Goal: Information Seeking & Learning: Check status

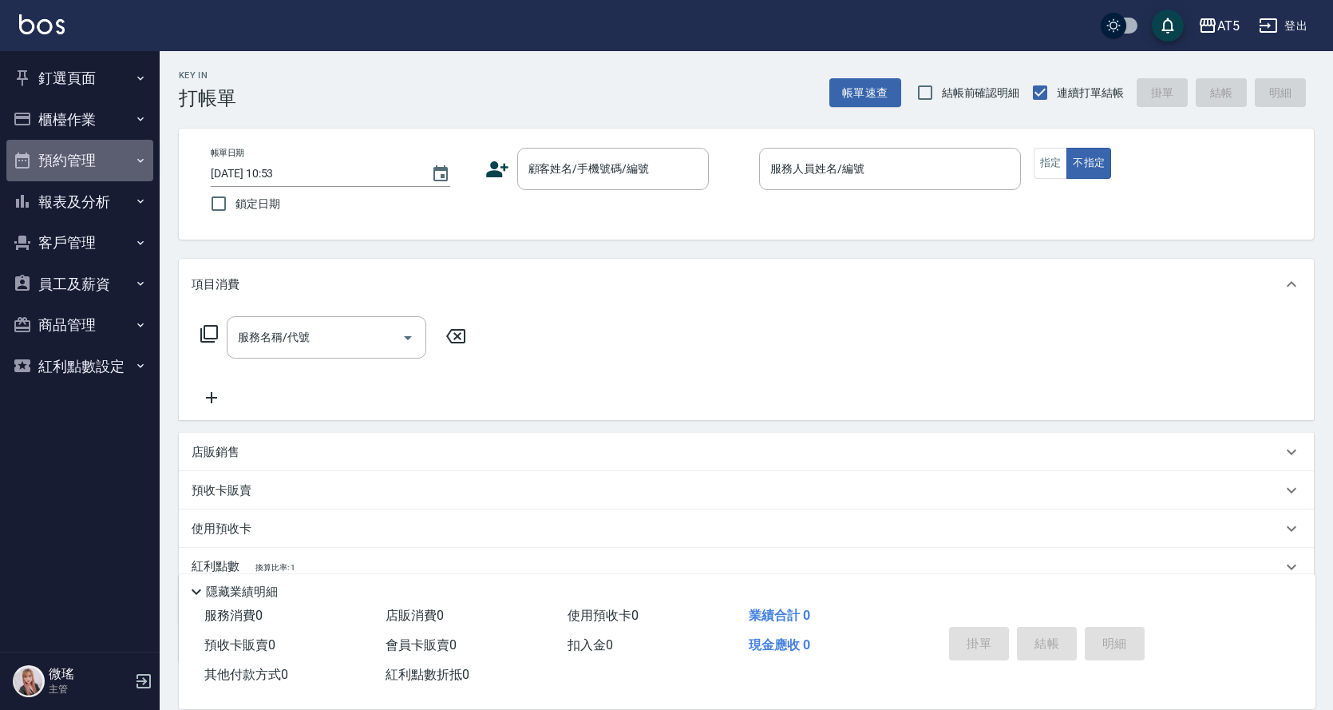
click at [125, 160] on button "預約管理" at bounding box center [79, 161] width 147 height 42
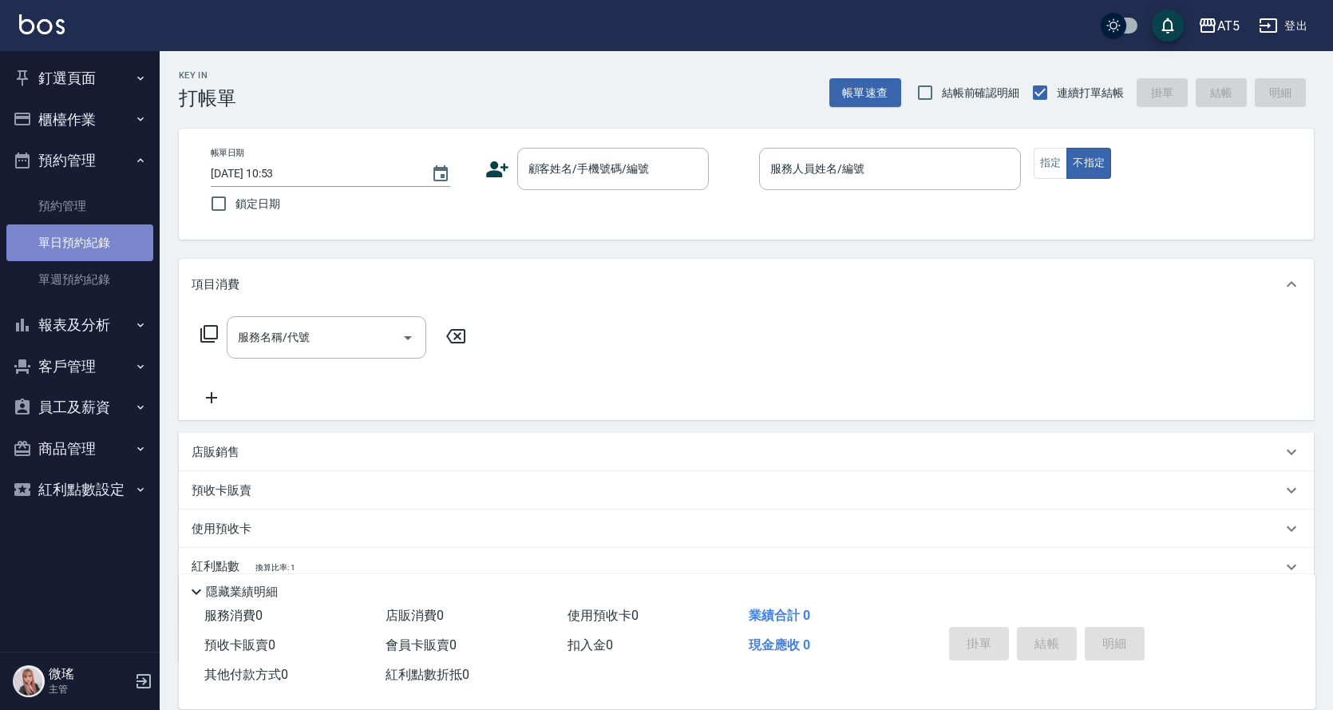
click at [125, 240] on link "單日預約紀錄" at bounding box center [79, 242] width 147 height 37
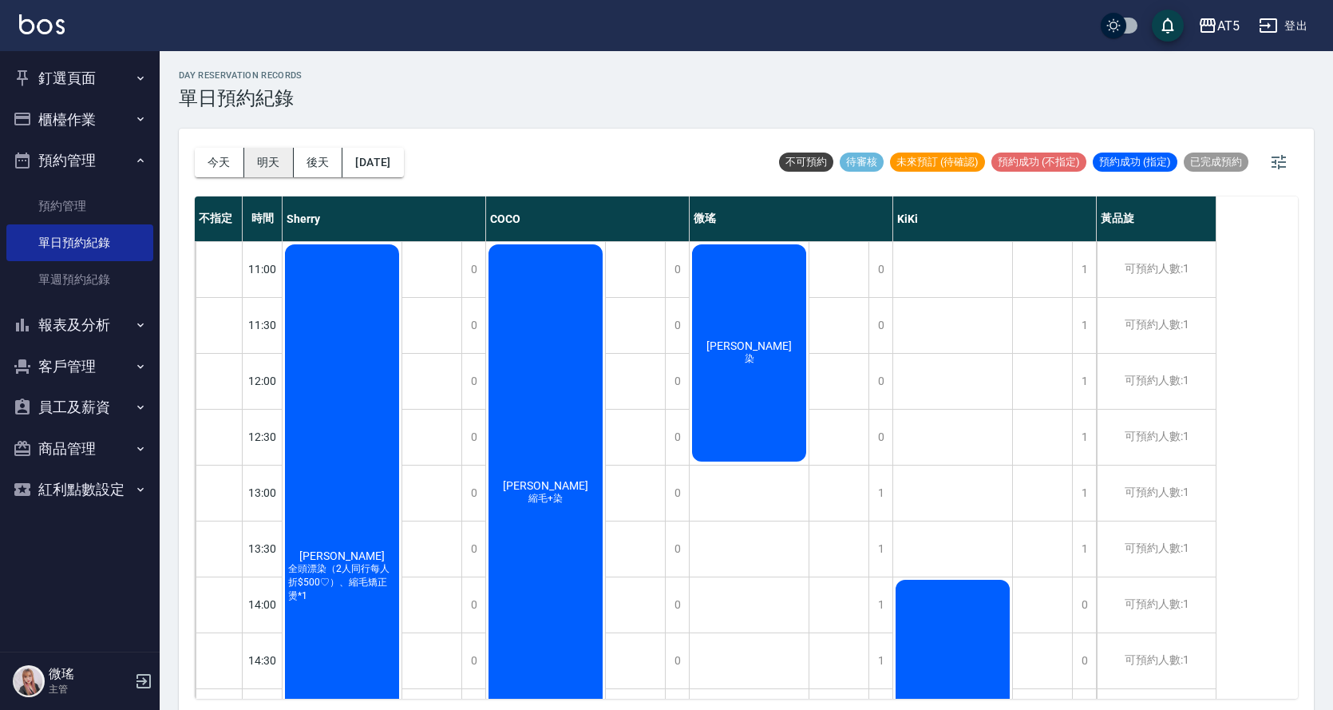
click at [275, 160] on button "明天" at bounding box center [269, 163] width 50 height 30
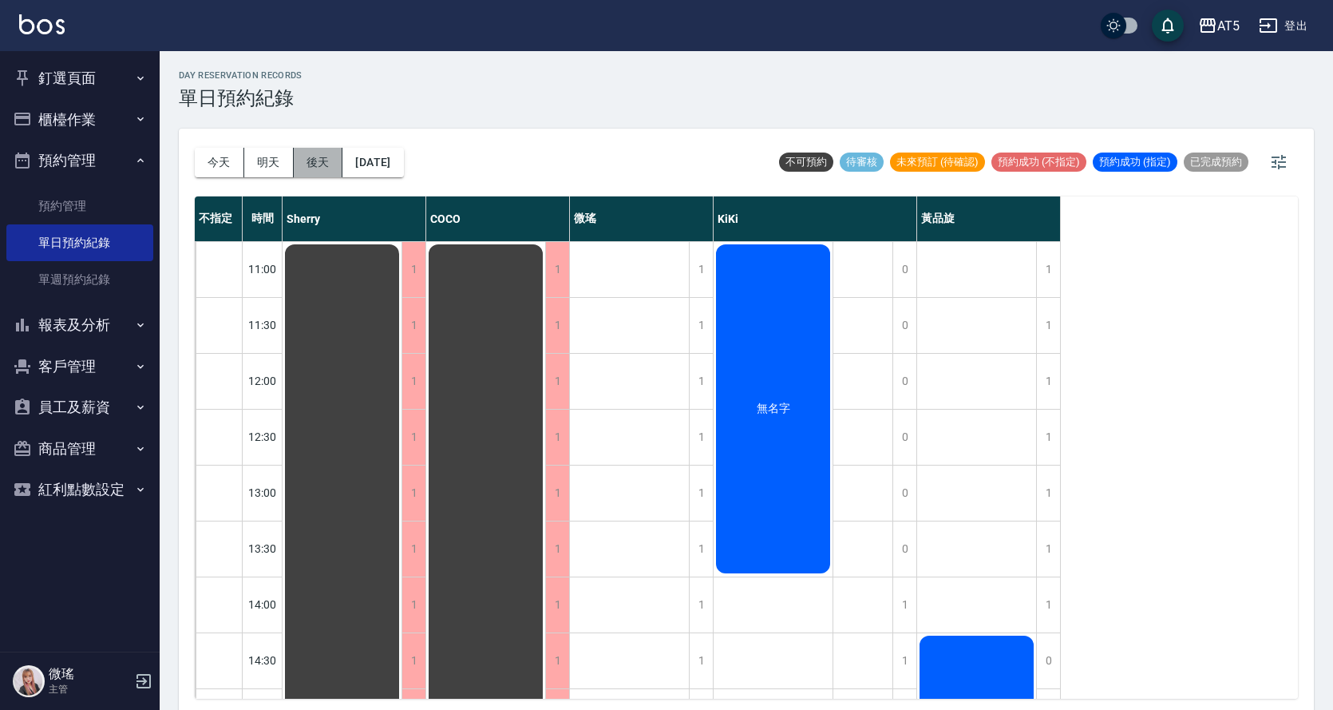
click at [325, 169] on button "後天" at bounding box center [319, 163] width 50 height 30
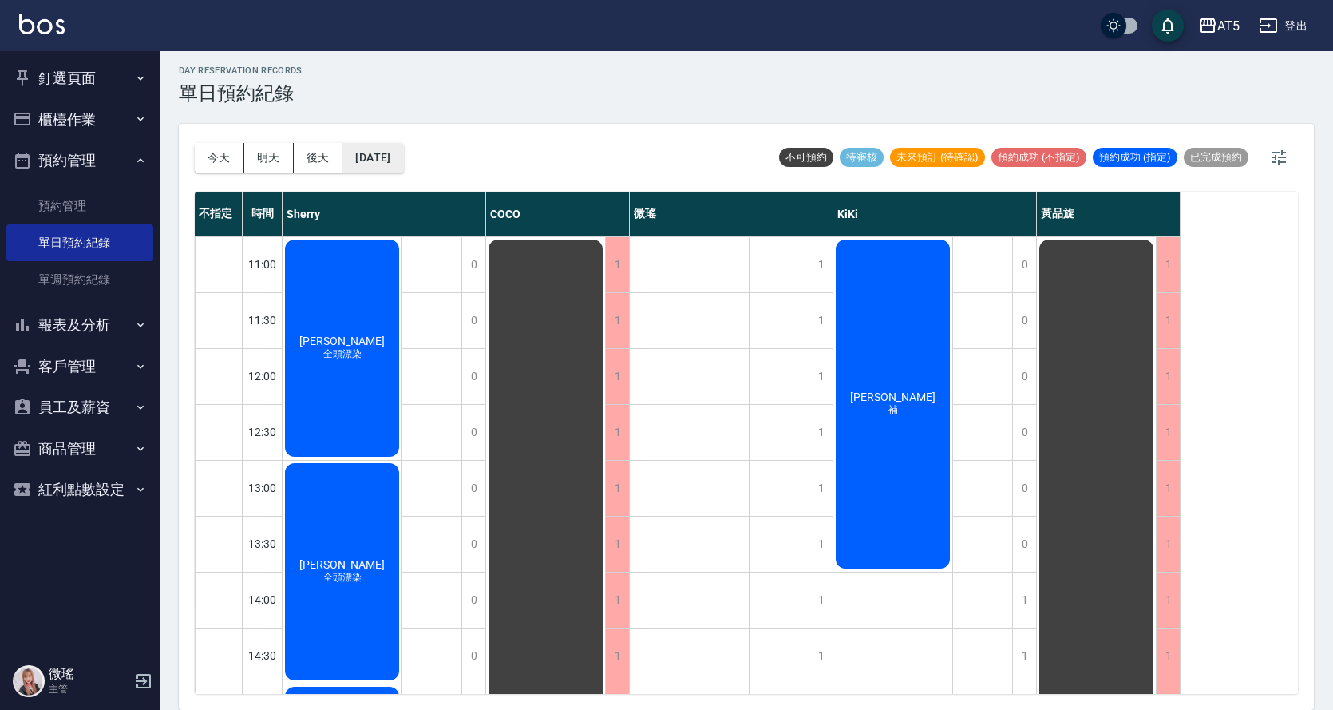
click at [402, 153] on button "[DATE]" at bounding box center [373, 158] width 61 height 30
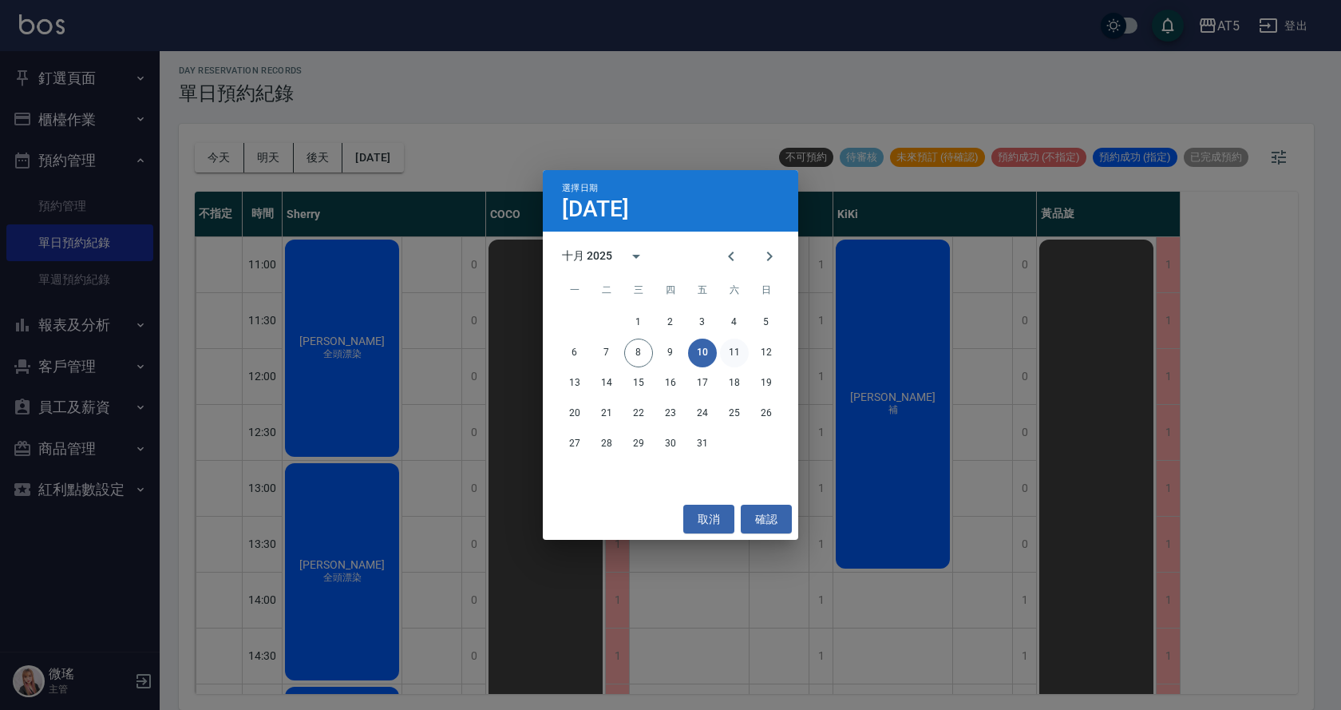
drag, startPoint x: 748, startPoint y: 363, endPoint x: 742, endPoint y: 356, distance: 9.0
click at [743, 360] on div "6 7 8 9 10 11 12" at bounding box center [671, 353] width 256 height 29
click at [740, 356] on button "11" at bounding box center [734, 353] width 29 height 29
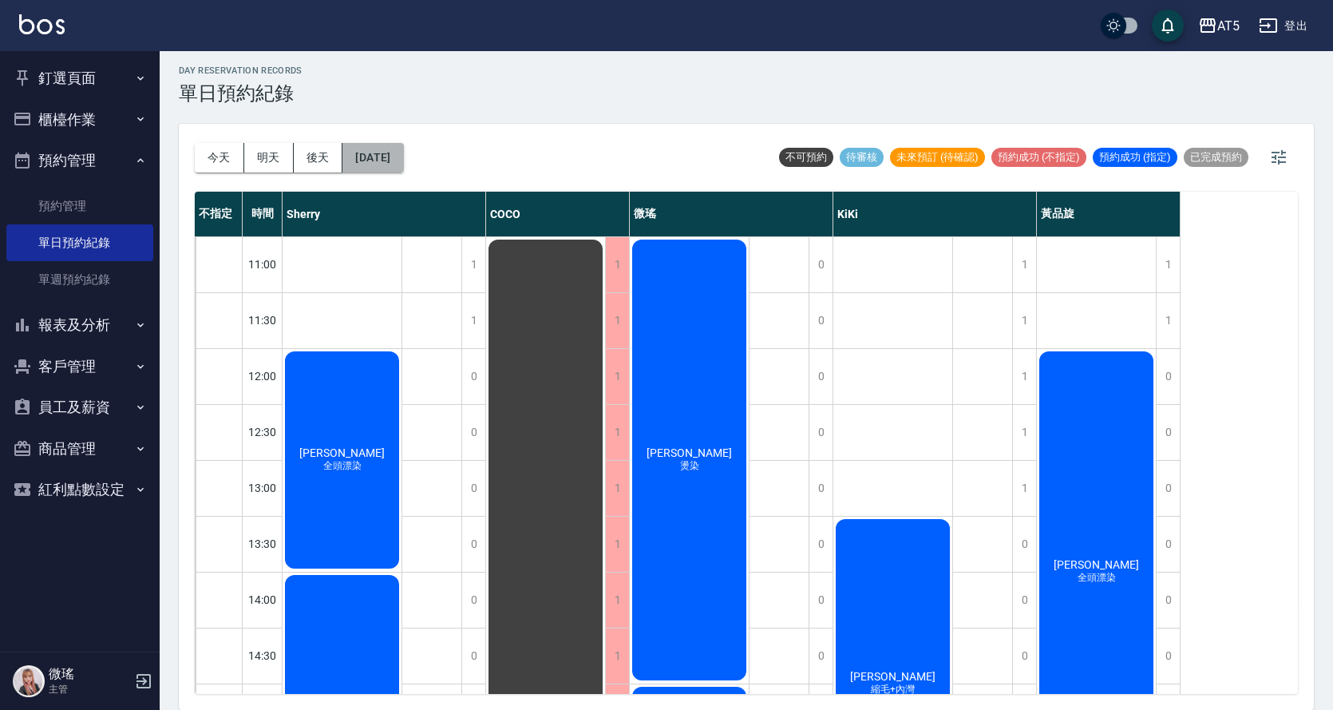
click at [403, 157] on button "[DATE]" at bounding box center [373, 158] width 61 height 30
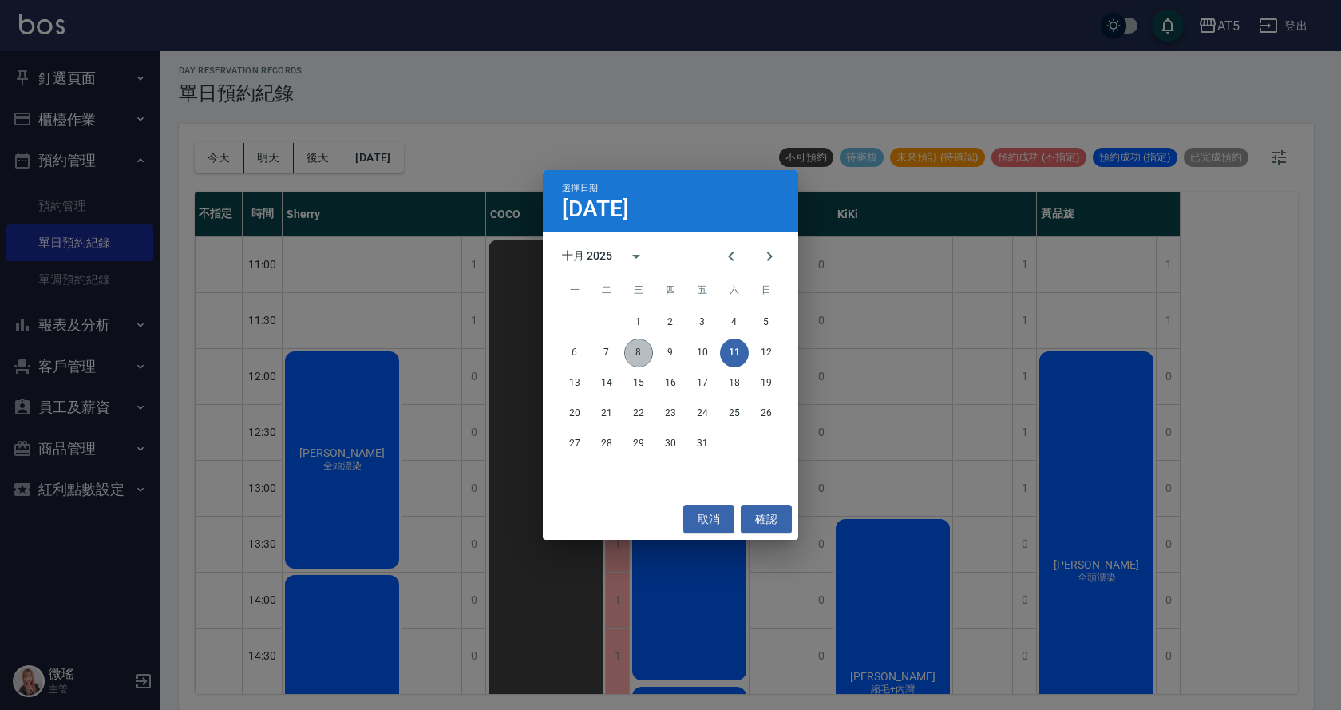
click at [642, 353] on button "8" at bounding box center [638, 353] width 29 height 29
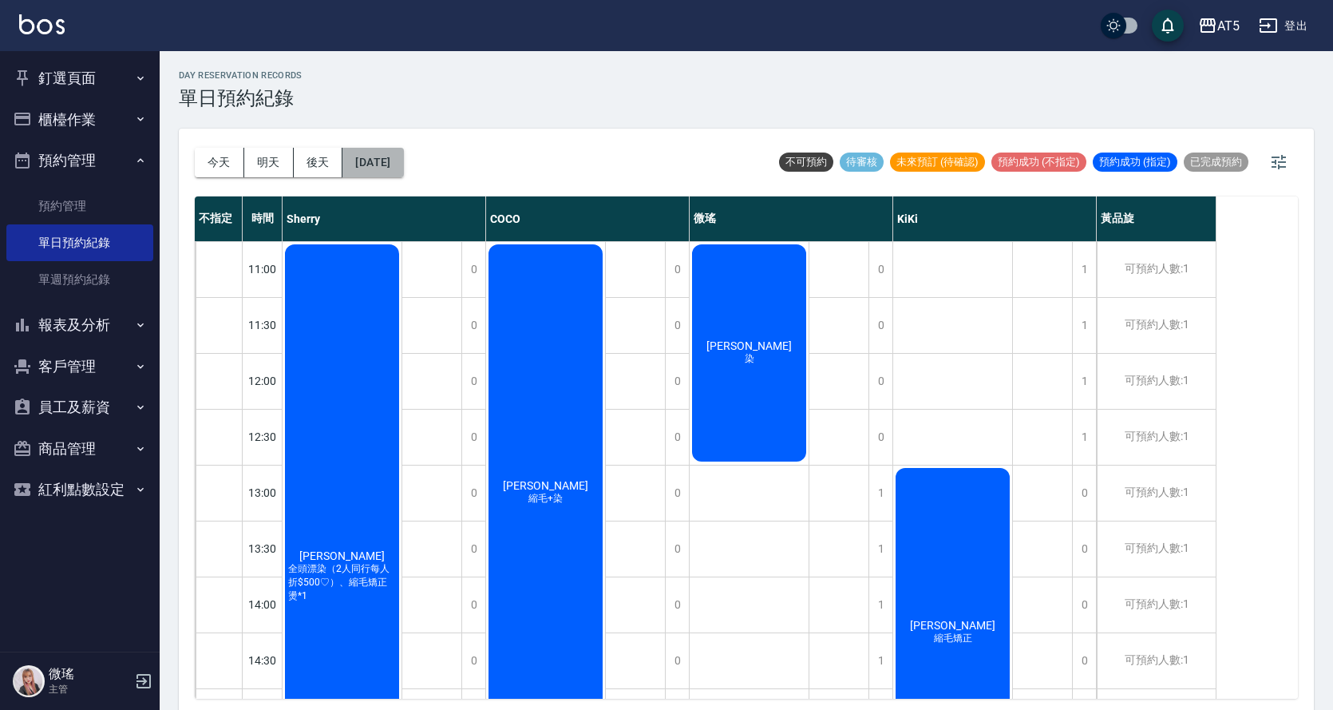
click at [403, 160] on button "[DATE]" at bounding box center [373, 163] width 61 height 30
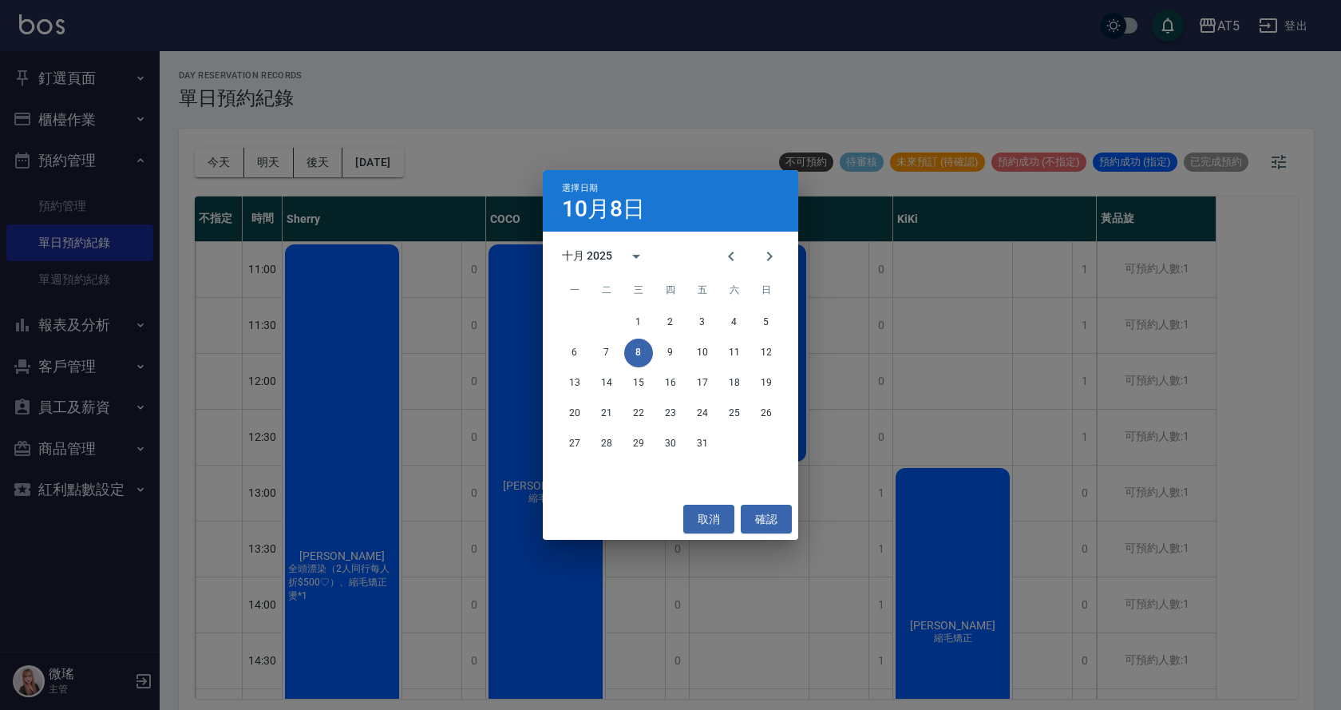
drag, startPoint x: 343, startPoint y: 114, endPoint x: 309, endPoint y: 115, distance: 34.3
click at [343, 113] on div "選擇日期 10月8日 十月 2025 一 二 三 四 五 六 日 1 2 3 4 5 6 7 8 9 10 11 12 13 14 15 16 17 18 1…" at bounding box center [670, 355] width 1341 height 710
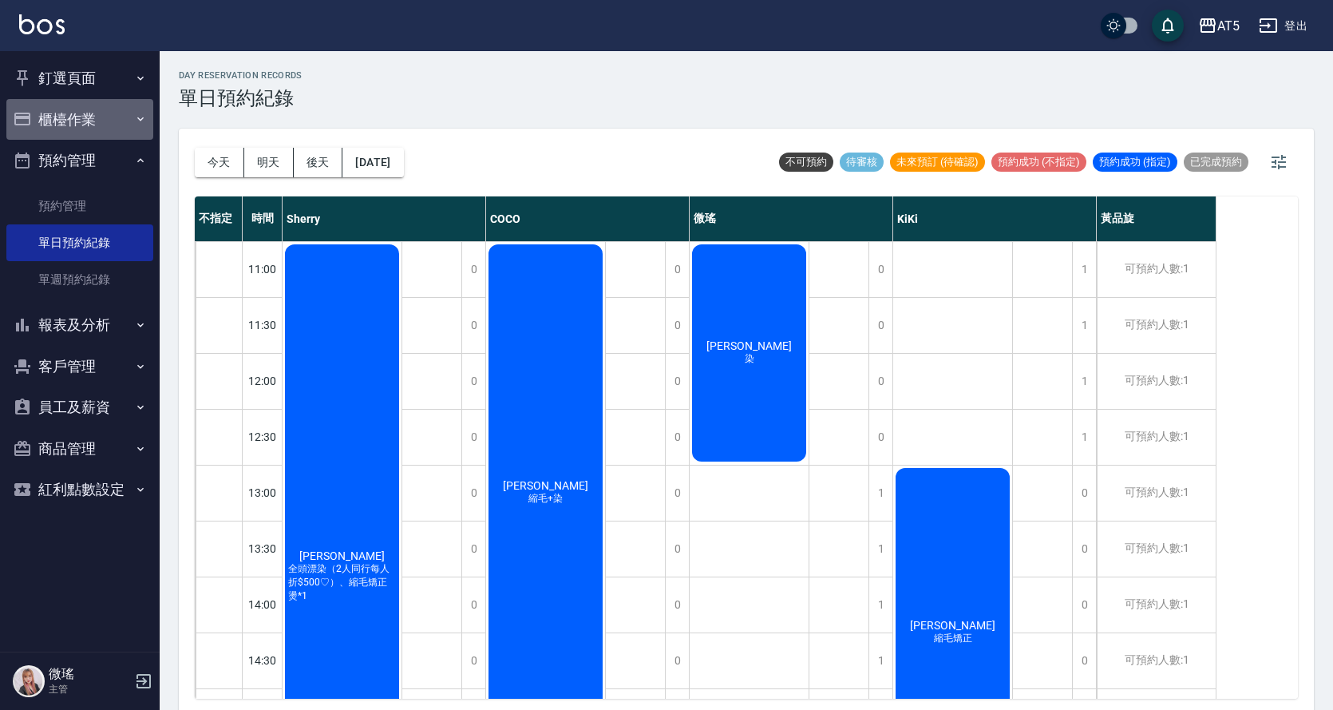
click at [90, 103] on button "櫃檯作業" at bounding box center [79, 120] width 147 height 42
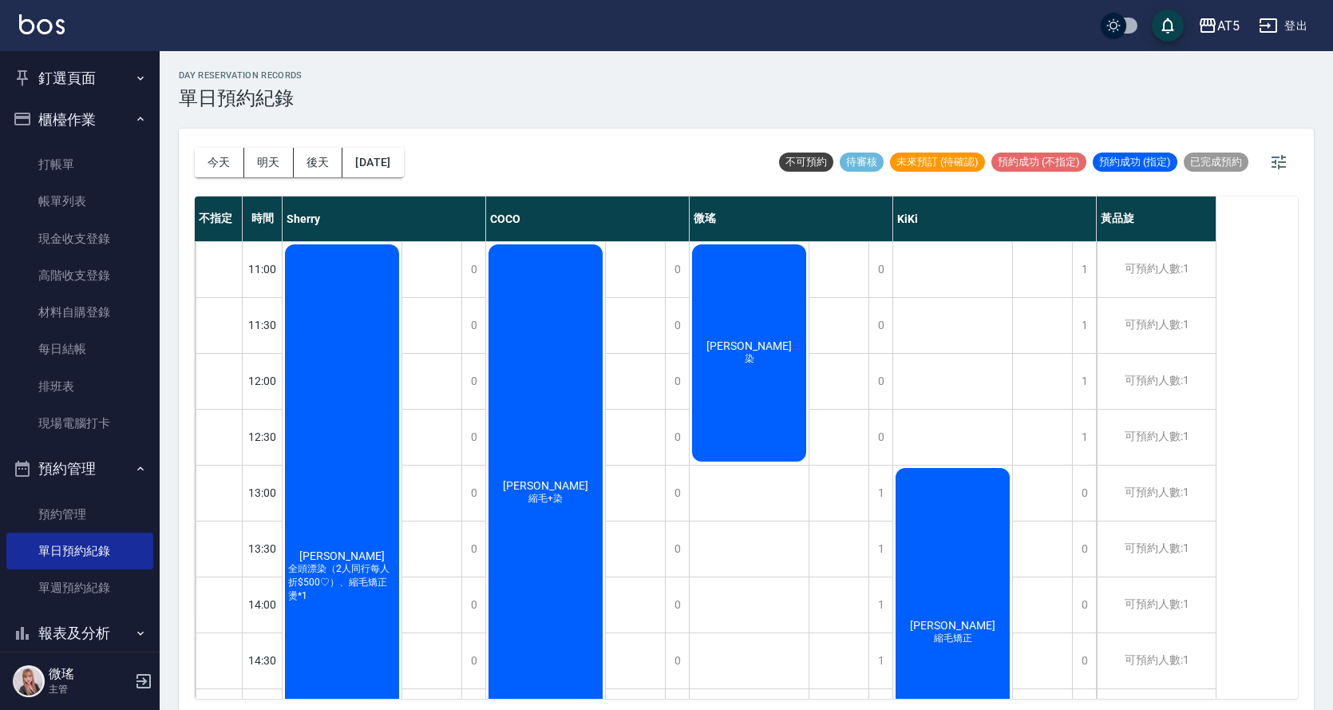
scroll to position [80, 0]
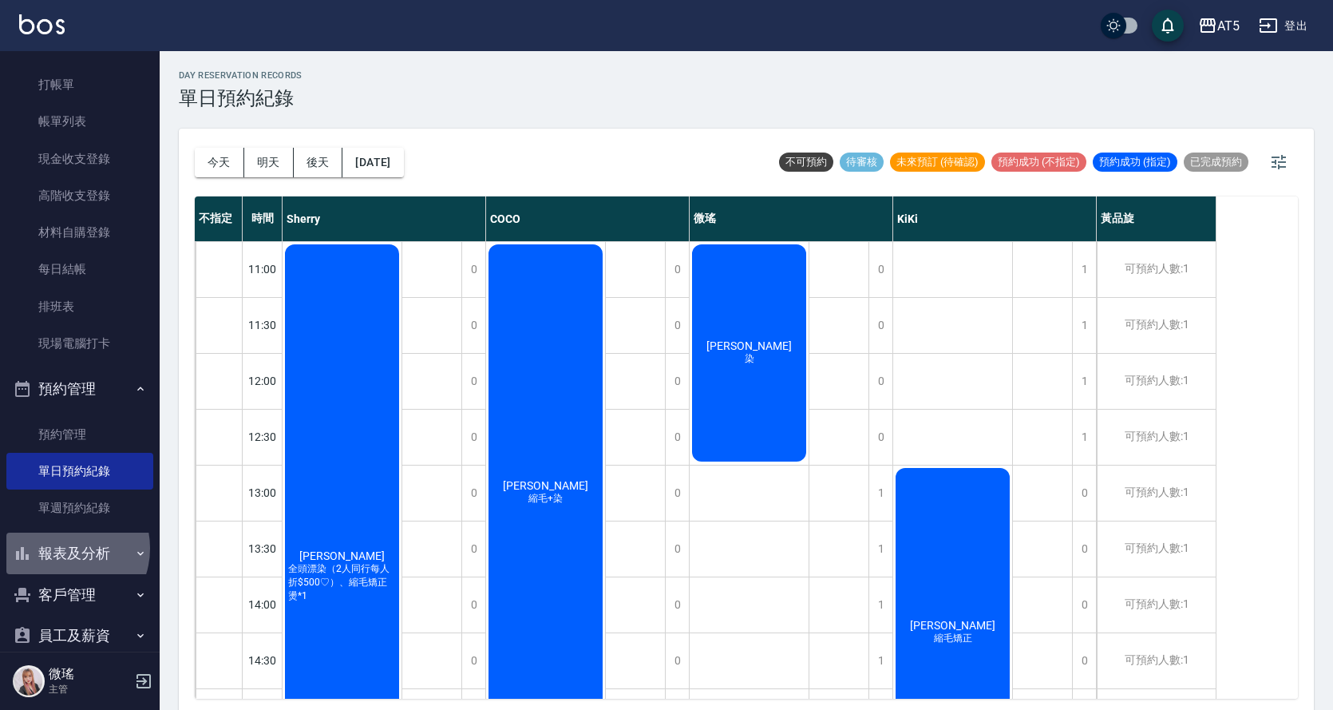
click at [61, 545] on button "報表及分析" at bounding box center [79, 554] width 147 height 42
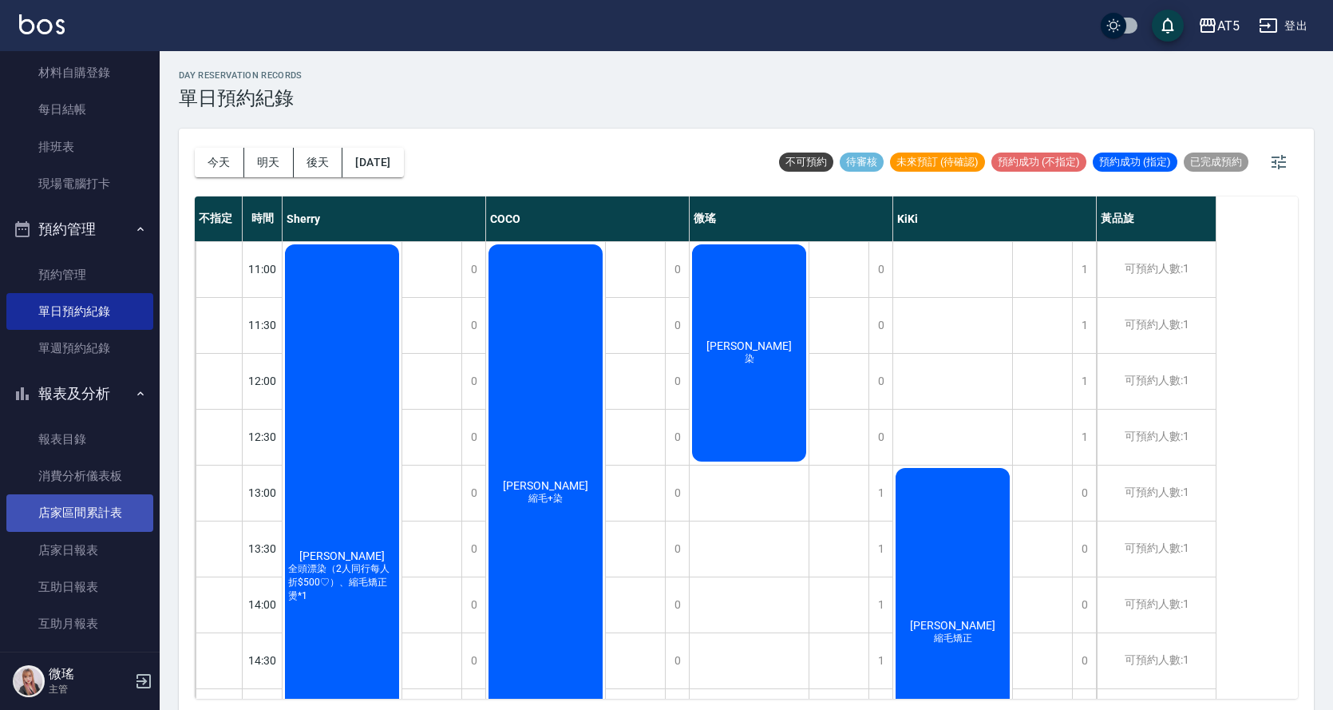
scroll to position [399, 0]
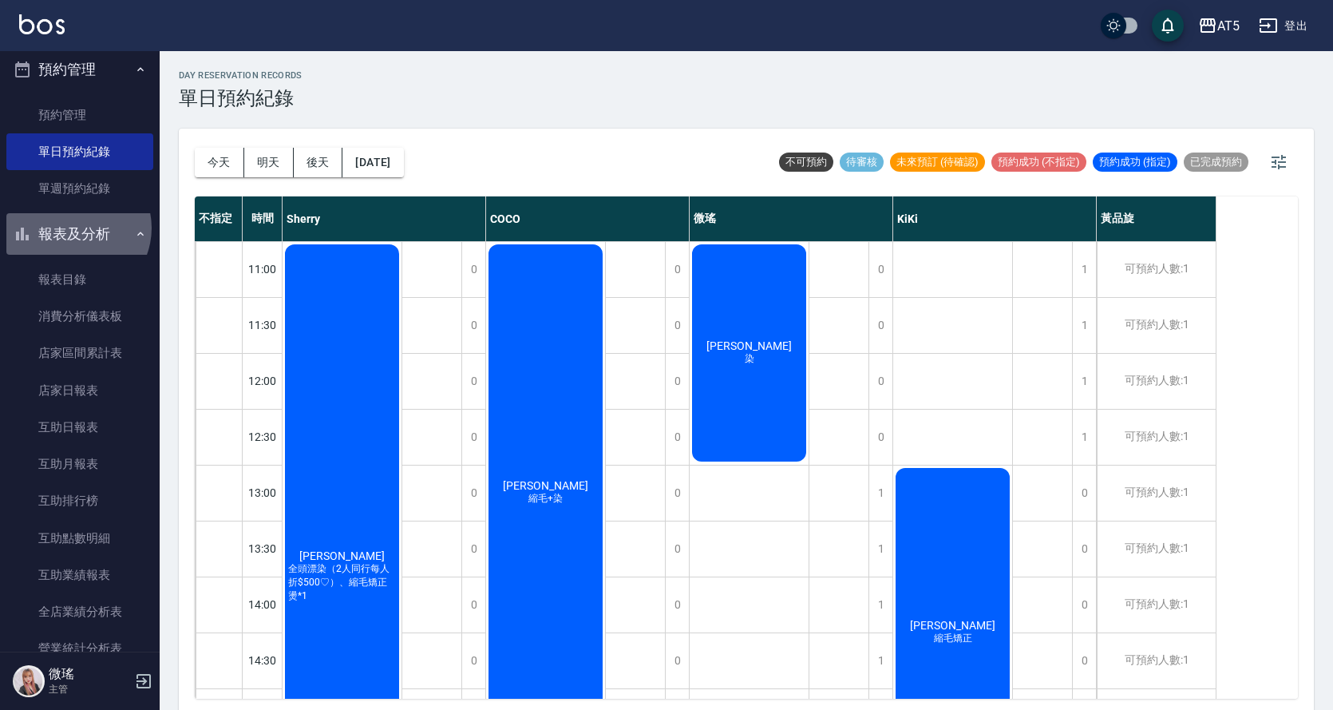
click at [73, 228] on button "報表及分析" at bounding box center [79, 234] width 147 height 42
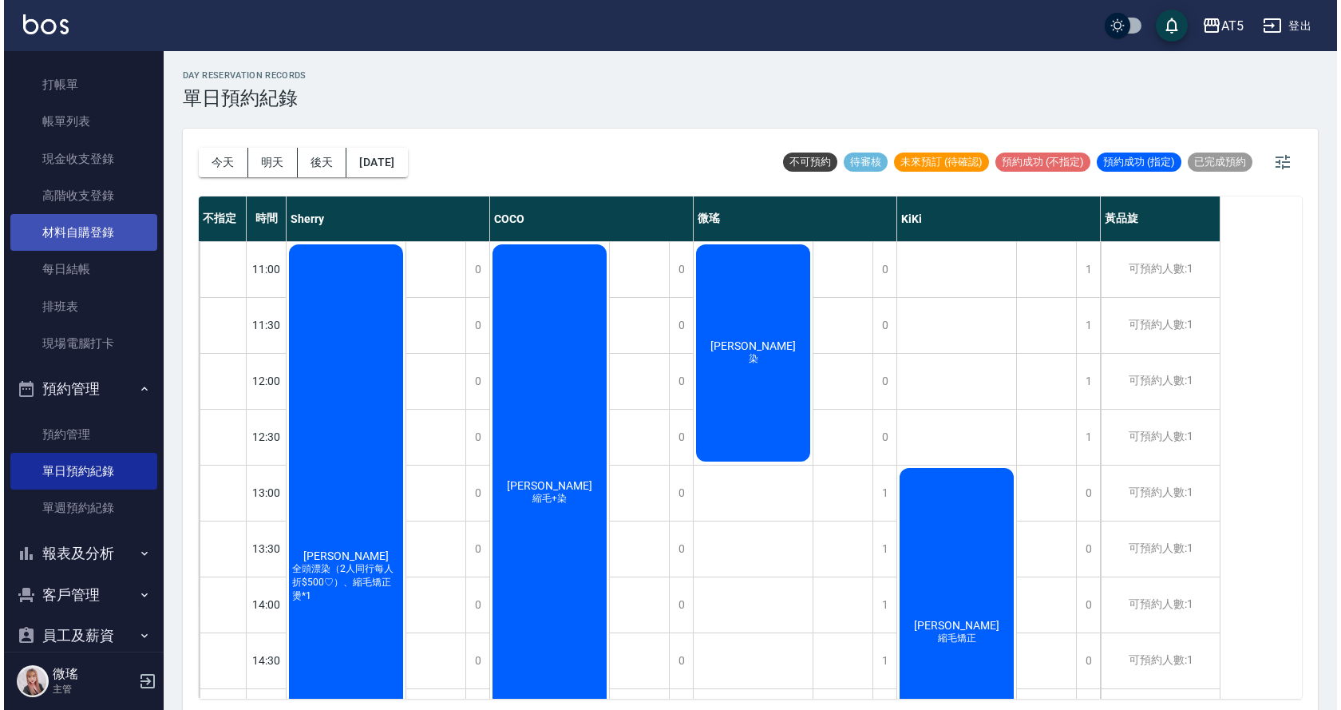
scroll to position [0, 0]
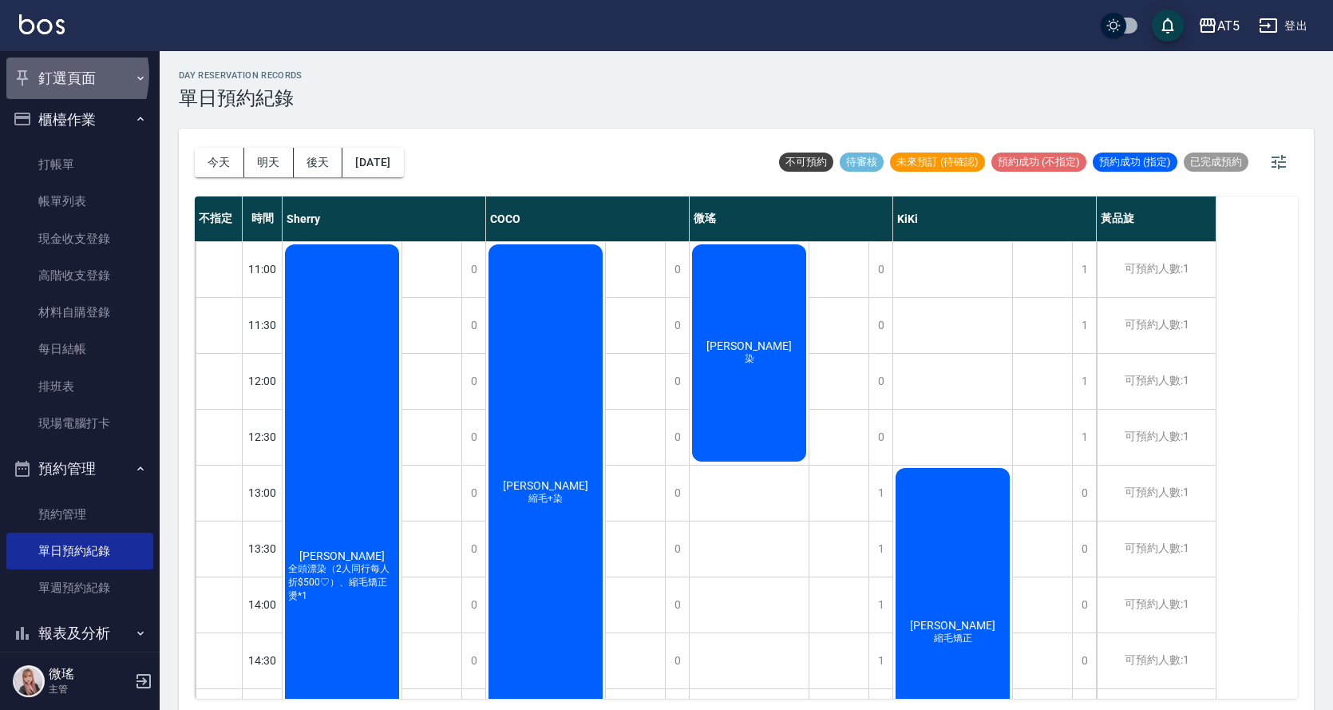
click at [53, 75] on button "釘選頁面" at bounding box center [79, 78] width 147 height 42
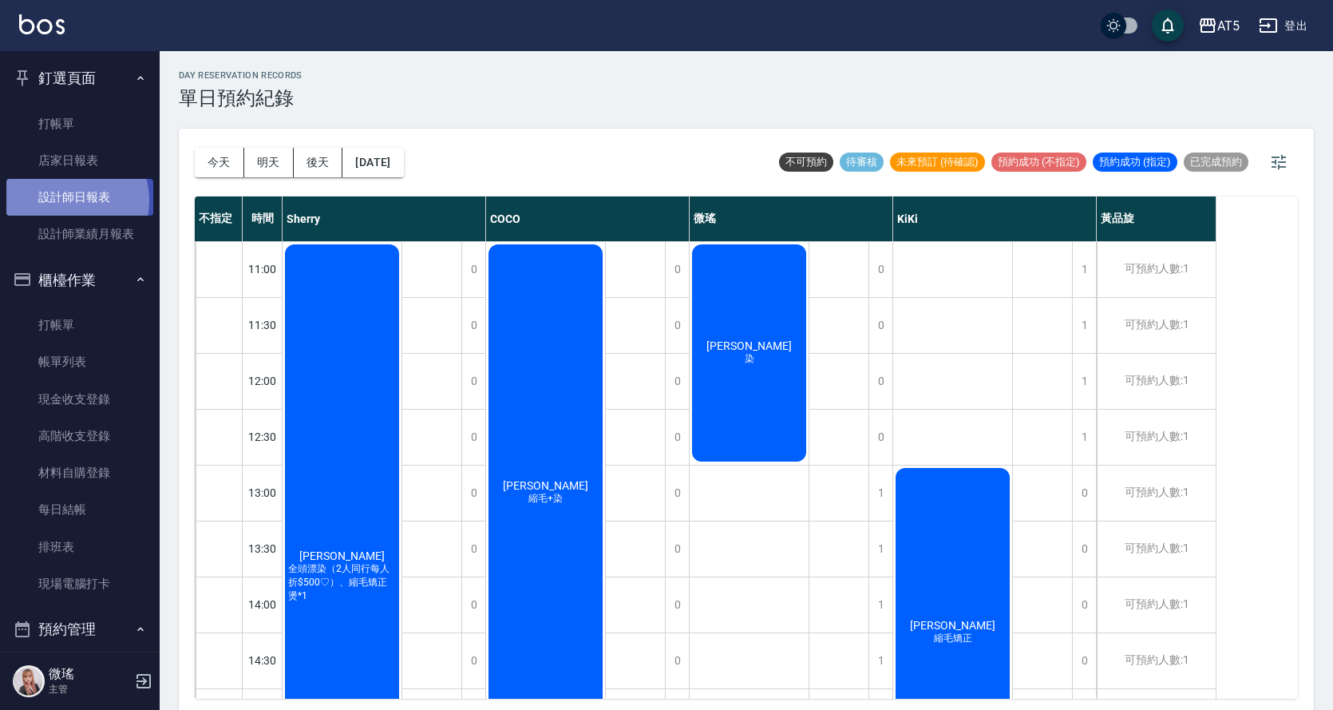
click at [65, 200] on link "設計師日報表" at bounding box center [79, 197] width 147 height 37
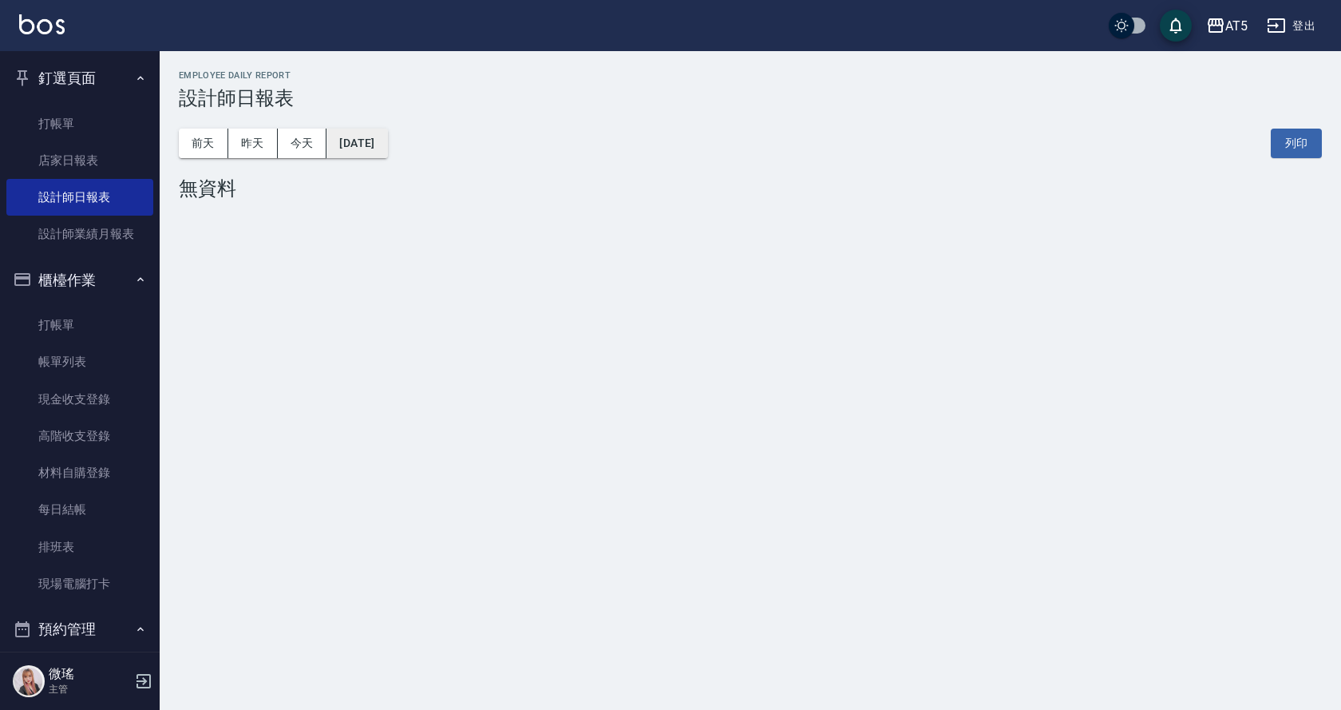
click at [387, 134] on button "[DATE]" at bounding box center [357, 144] width 61 height 30
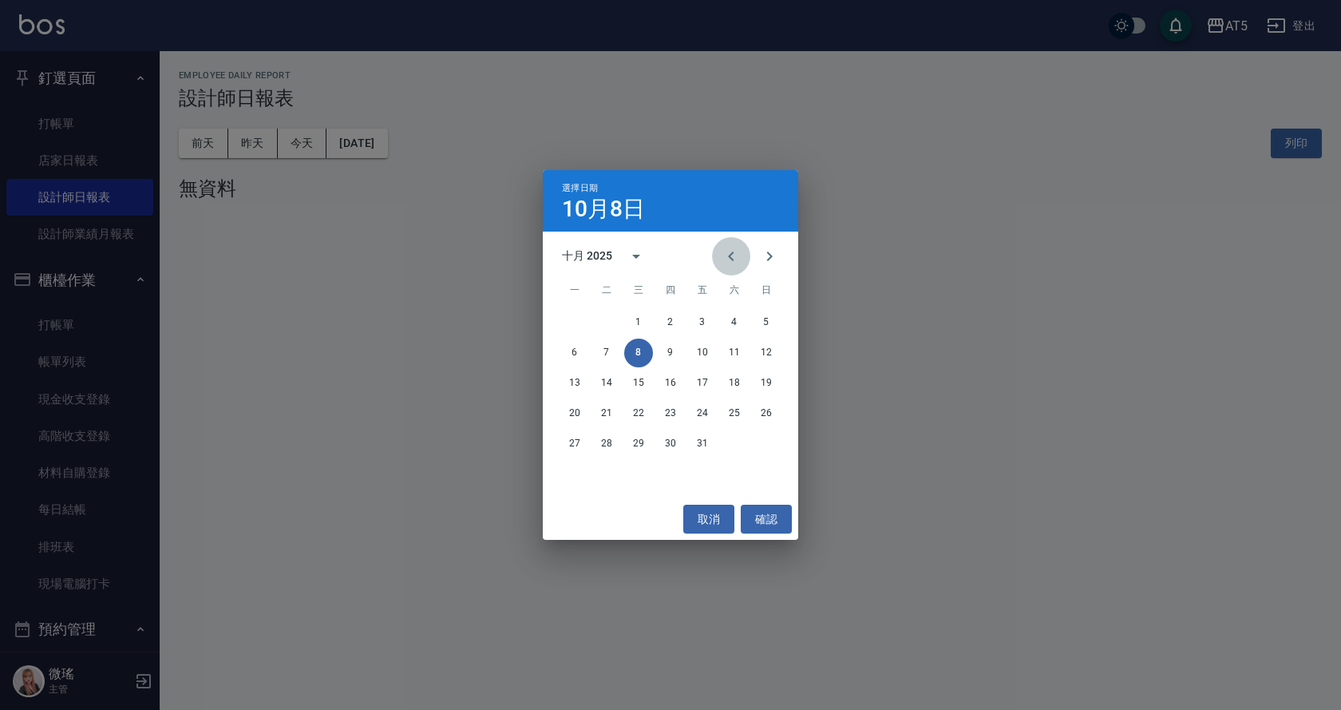
click at [732, 255] on icon "Previous month" at bounding box center [731, 256] width 19 height 19
click at [774, 258] on icon "Next month" at bounding box center [769, 256] width 19 height 19
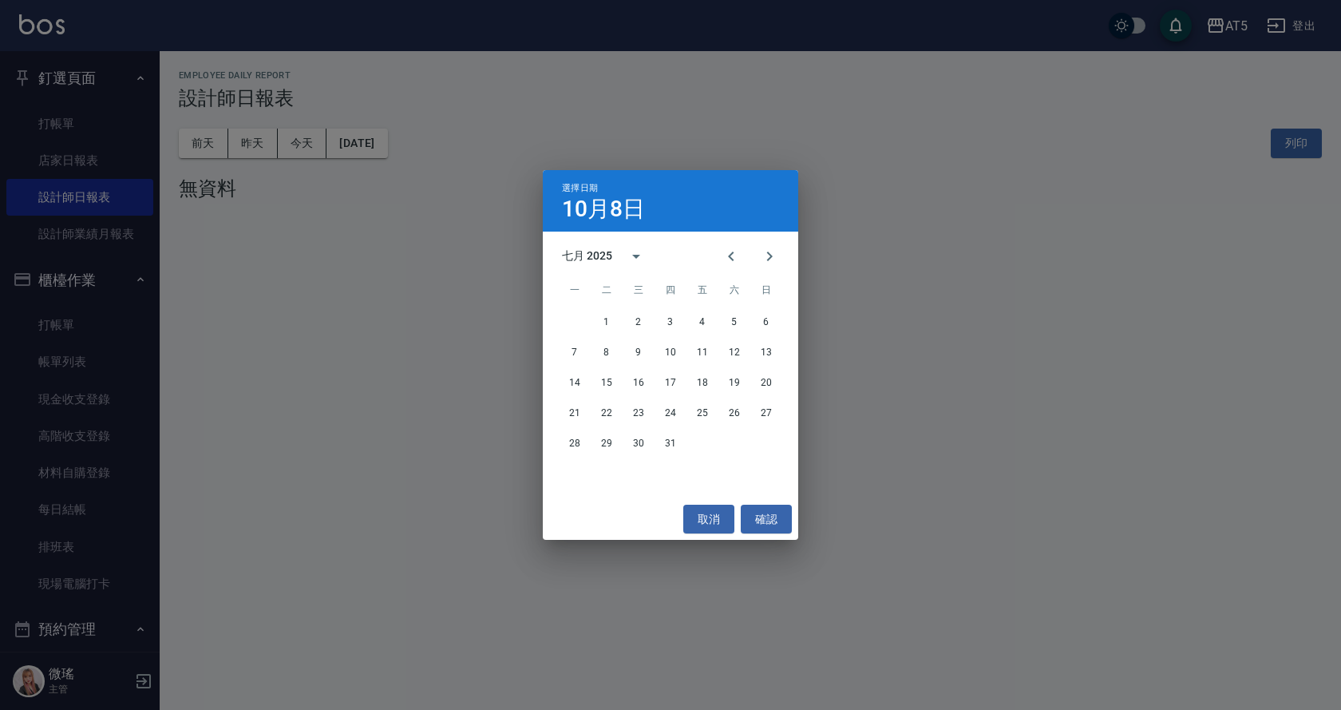
click at [595, 255] on div "七月 2025" at bounding box center [587, 256] width 50 height 17
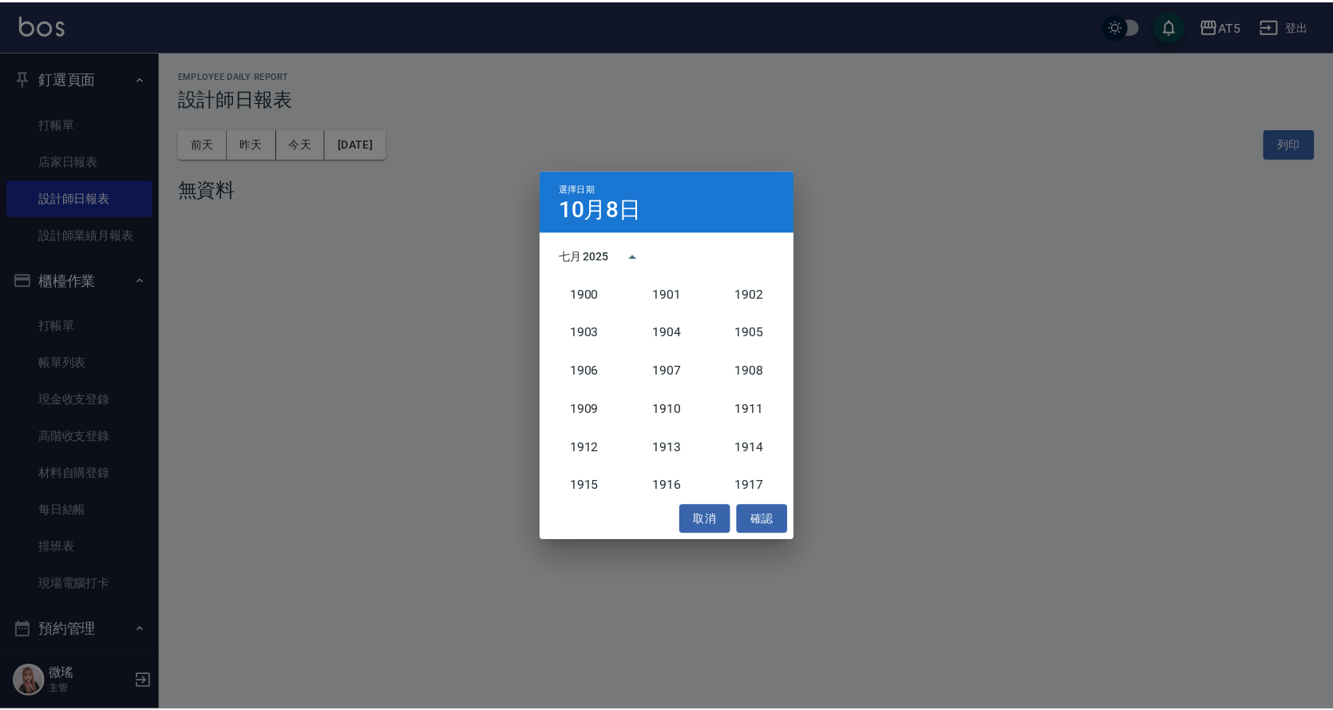
scroll to position [1479, 0]
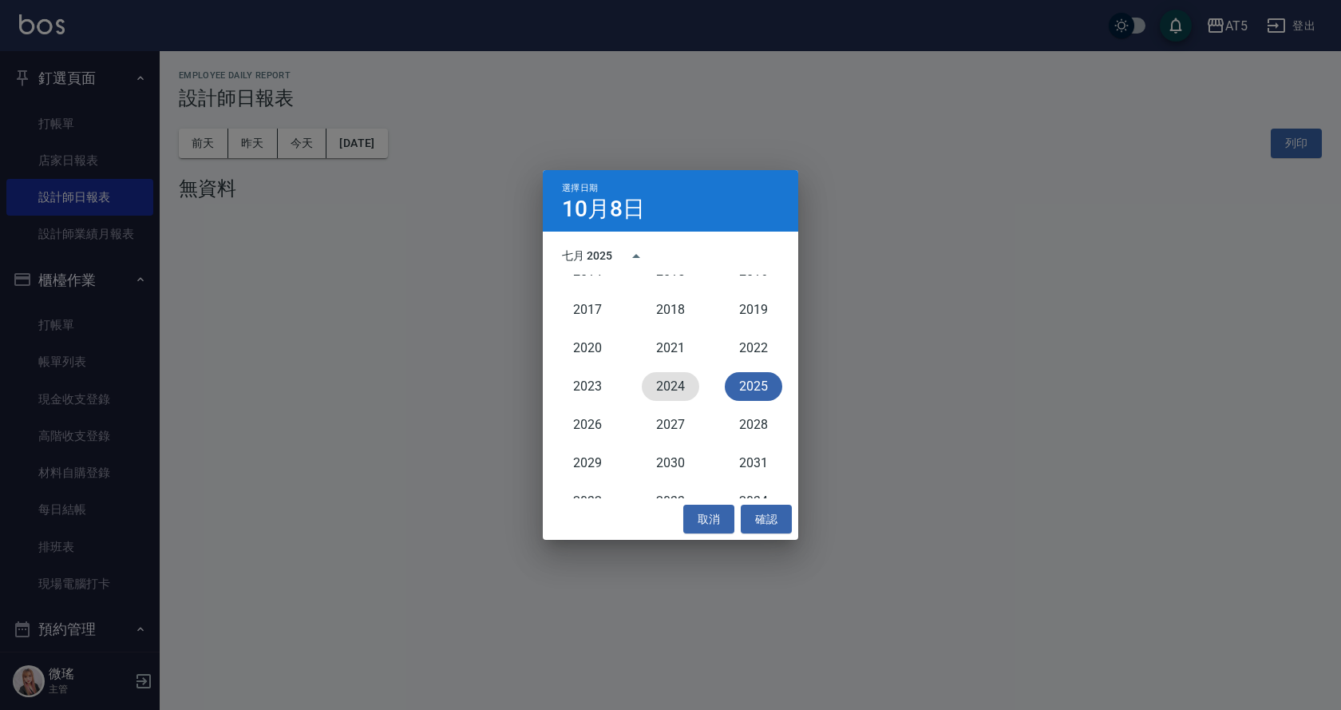
click at [663, 389] on button "2024" at bounding box center [670, 386] width 57 height 29
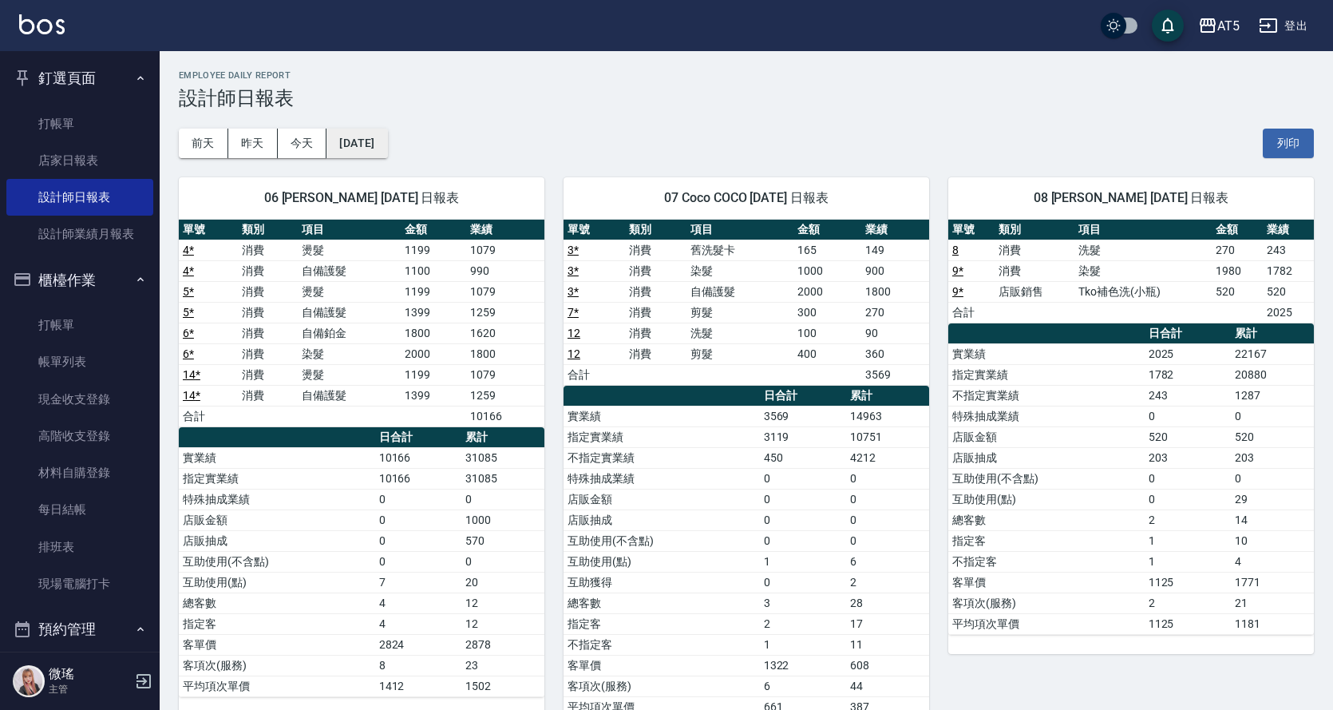
click at [387, 142] on button "[DATE]" at bounding box center [357, 144] width 61 height 30
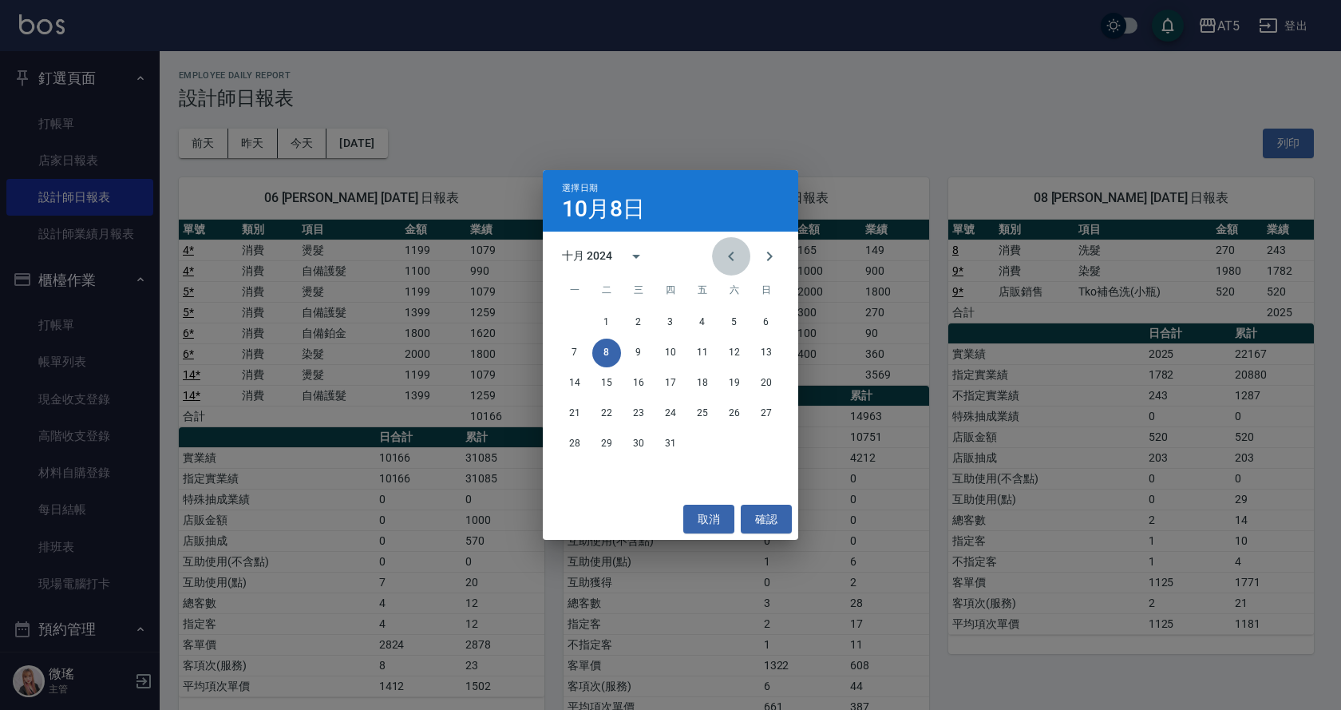
click at [743, 252] on button "Previous month" at bounding box center [731, 256] width 38 height 38
click at [762, 359] on button "14" at bounding box center [766, 353] width 29 height 29
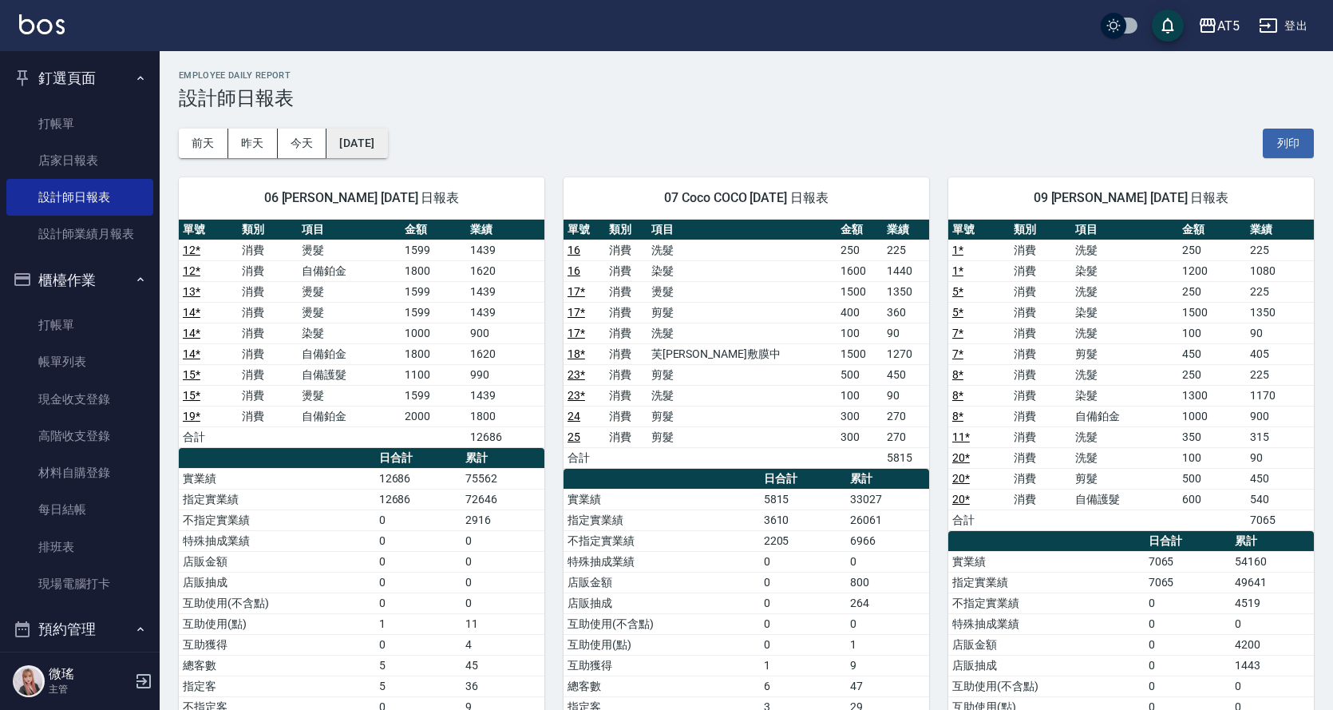
click at [360, 153] on button "[DATE]" at bounding box center [357, 144] width 61 height 30
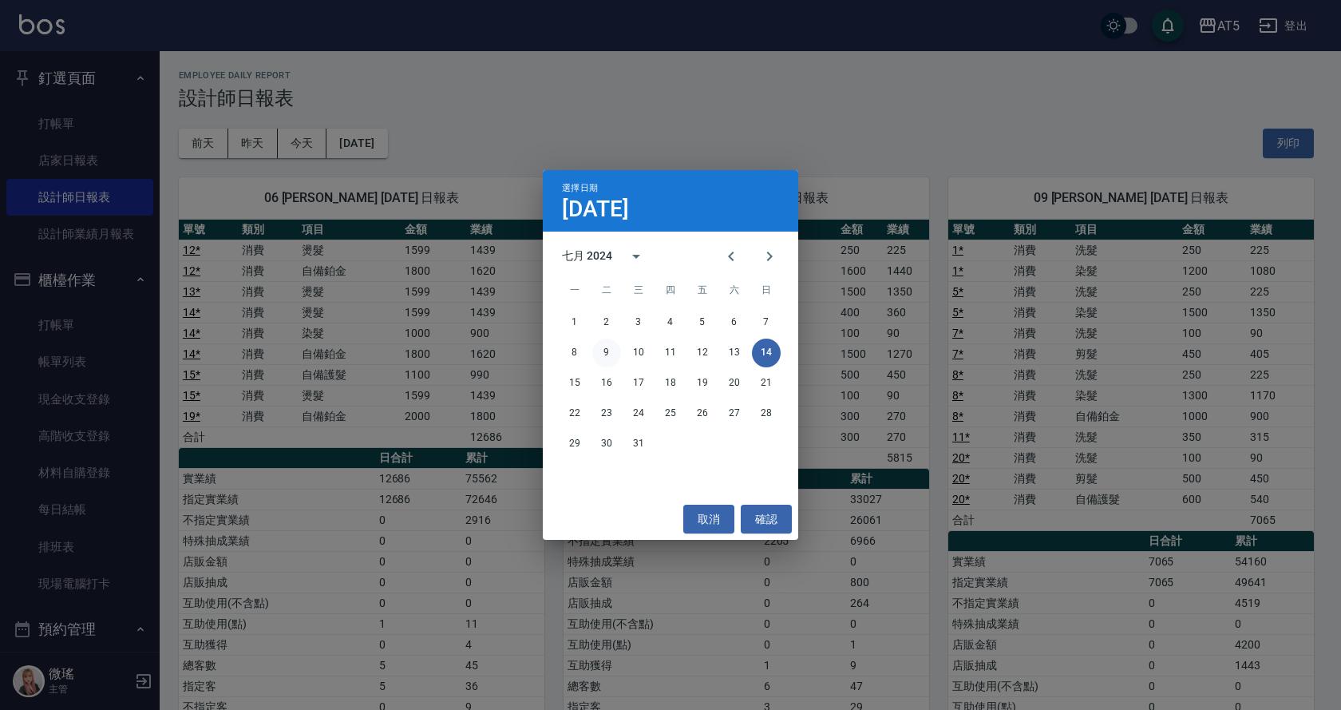
click at [608, 351] on button "9" at bounding box center [606, 353] width 29 height 29
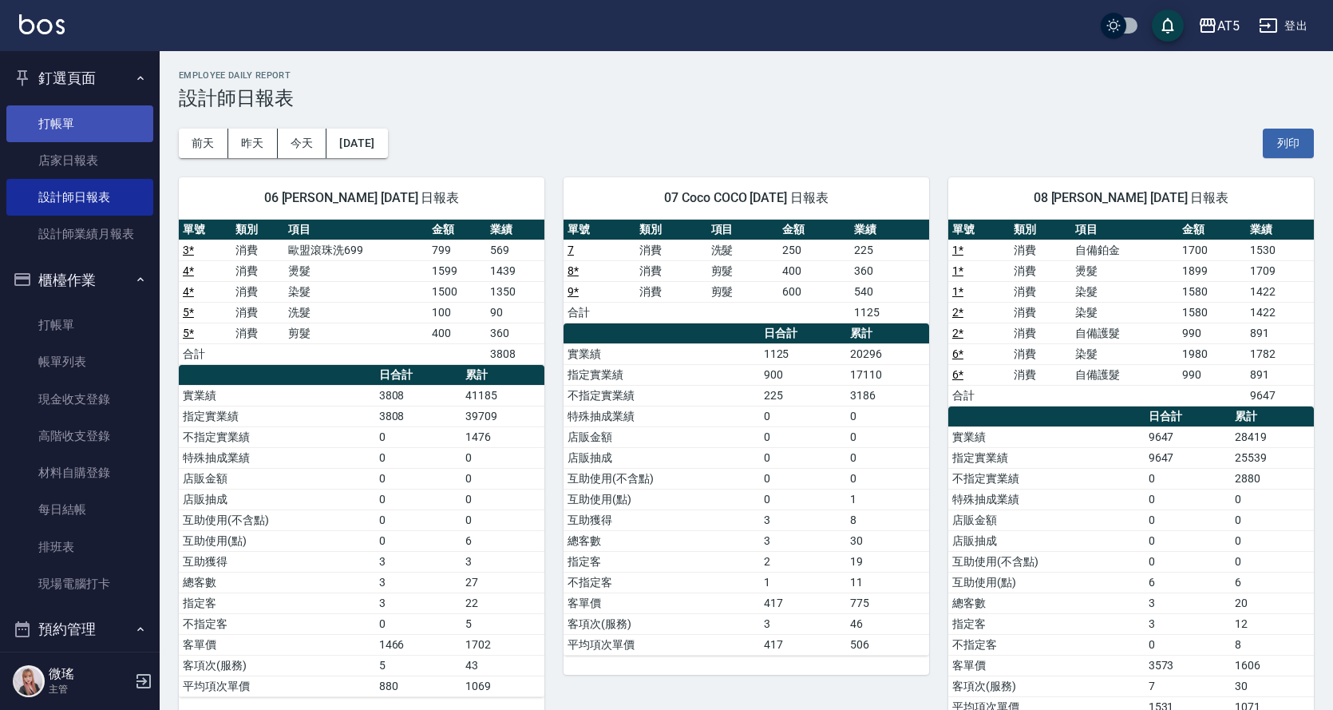
click at [69, 109] on link "打帳單" at bounding box center [79, 123] width 147 height 37
